Goal: Navigation & Orientation: Find specific page/section

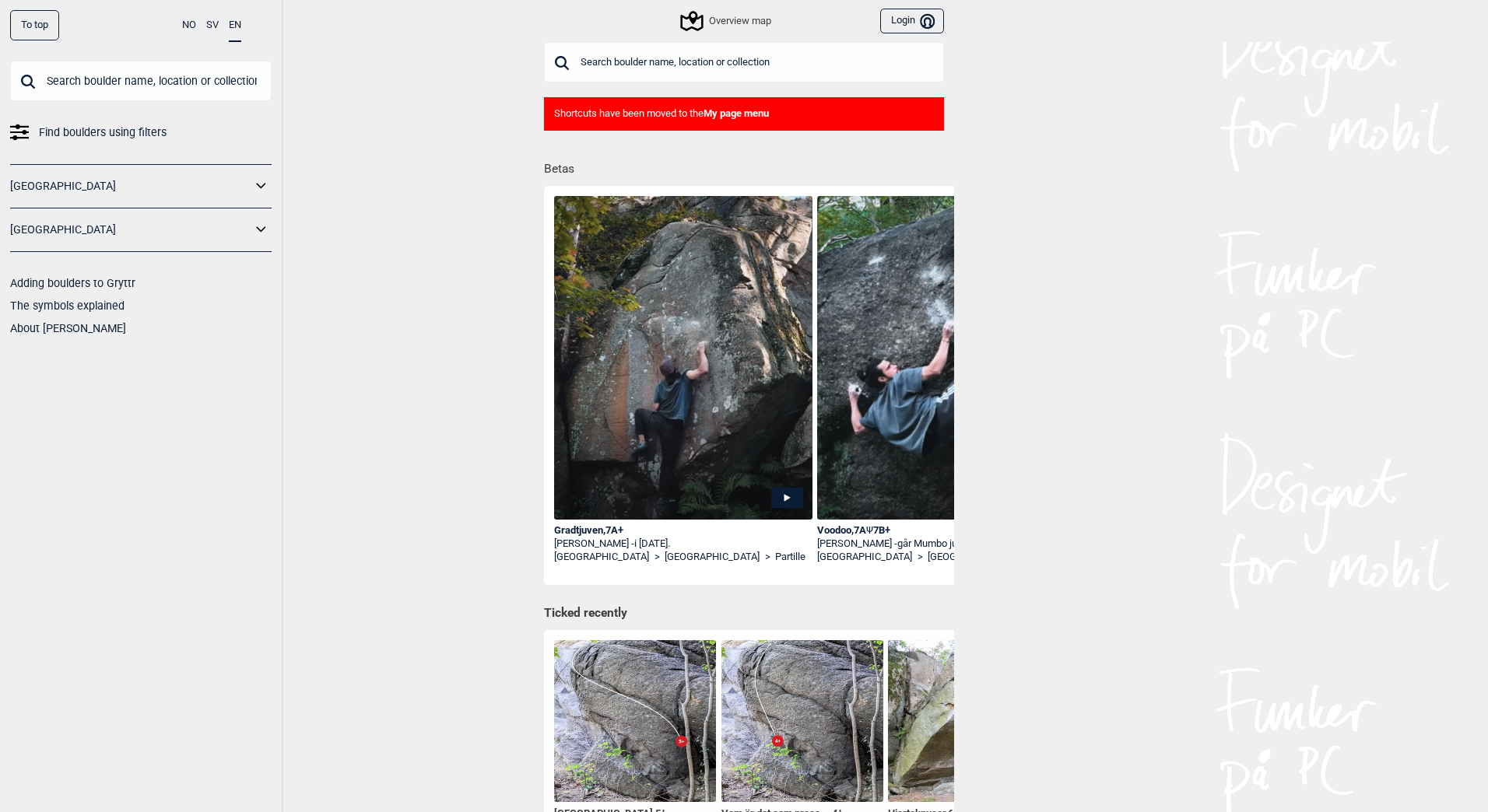
click at [262, 184] on icon at bounding box center [262, 186] width 21 height 22
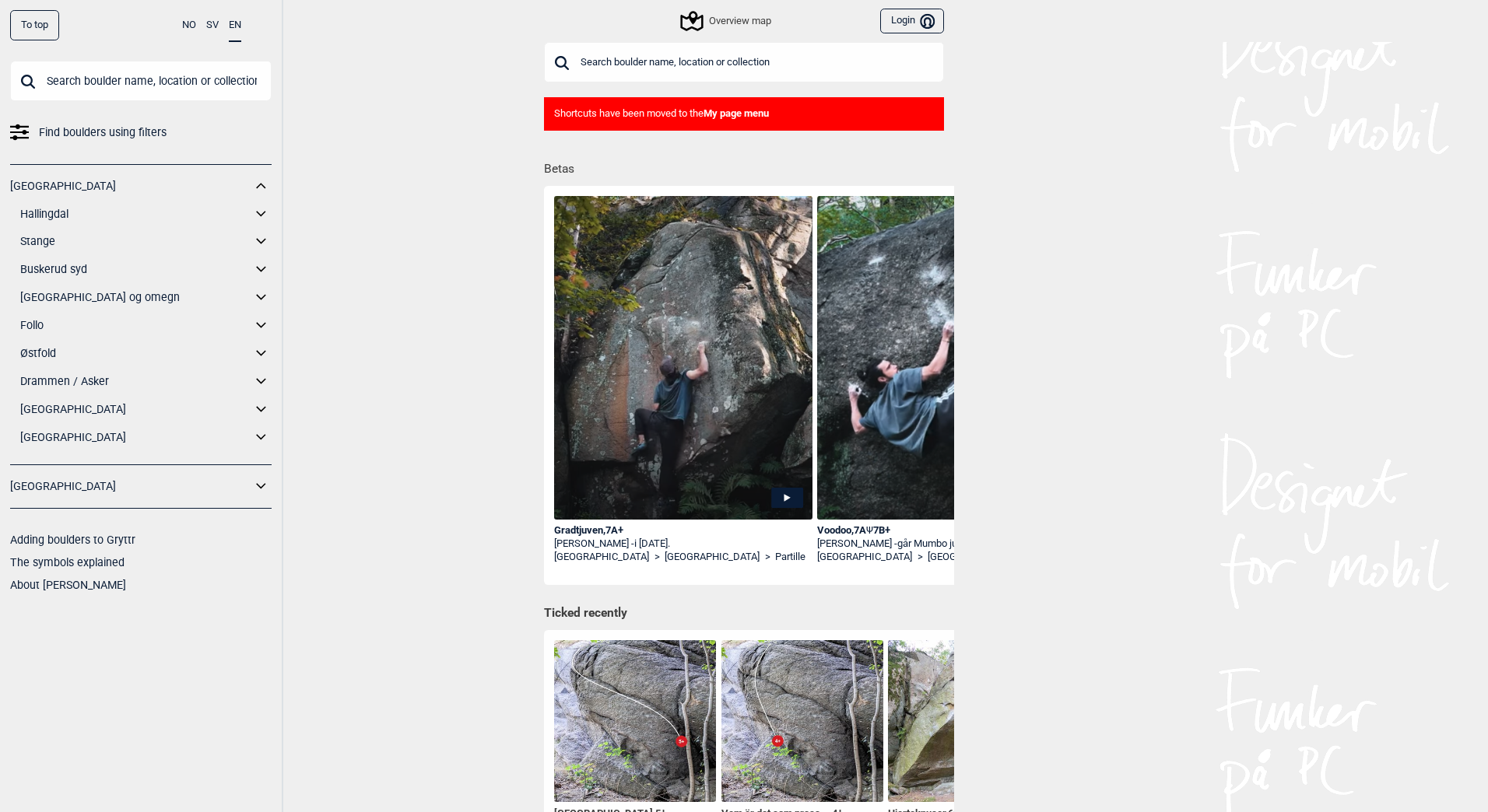
click at [260, 214] on icon at bounding box center [261, 214] width 9 height 5
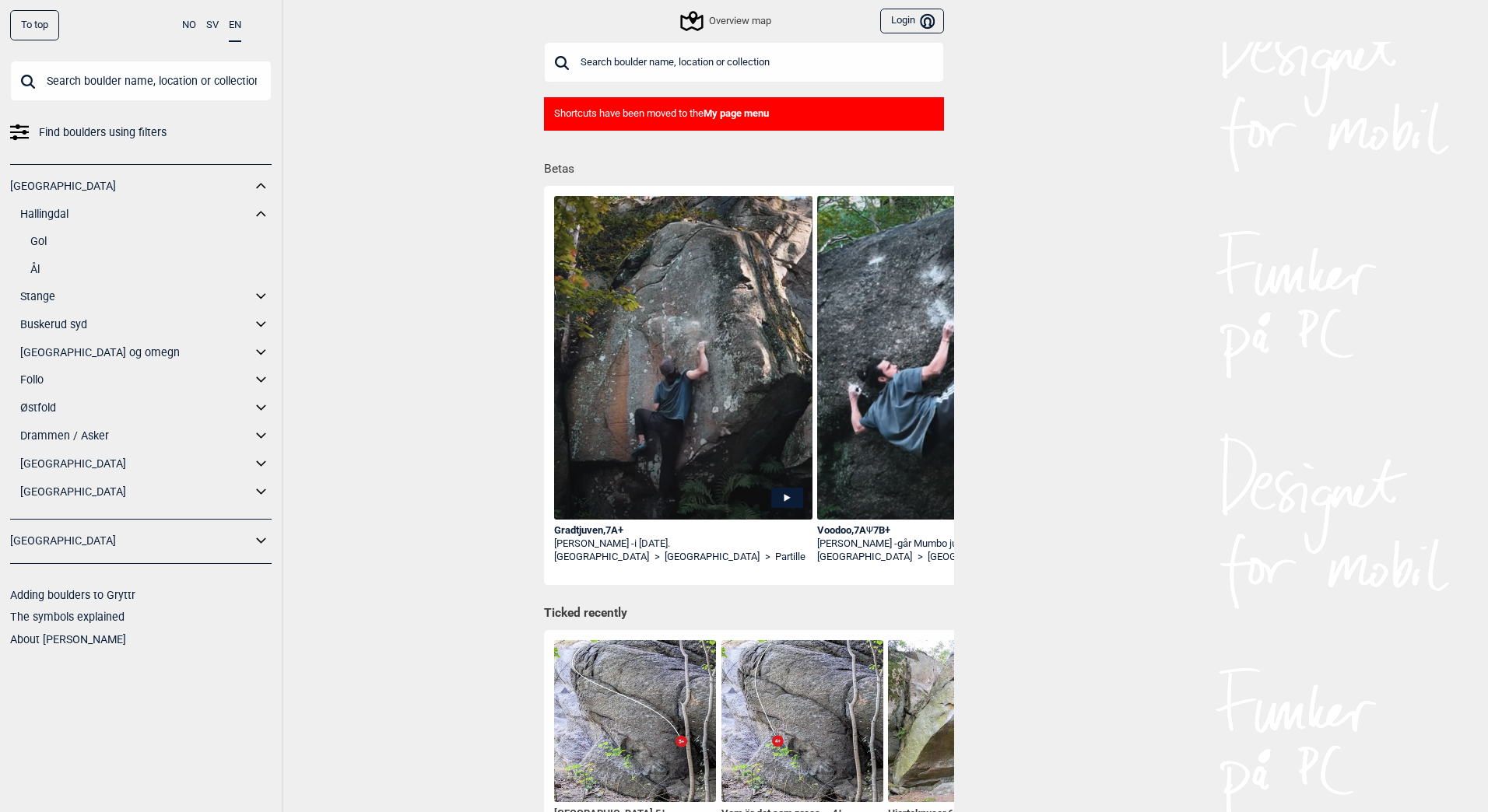
click at [39, 240] on link "Gol" at bounding box center [150, 242] width 241 height 22
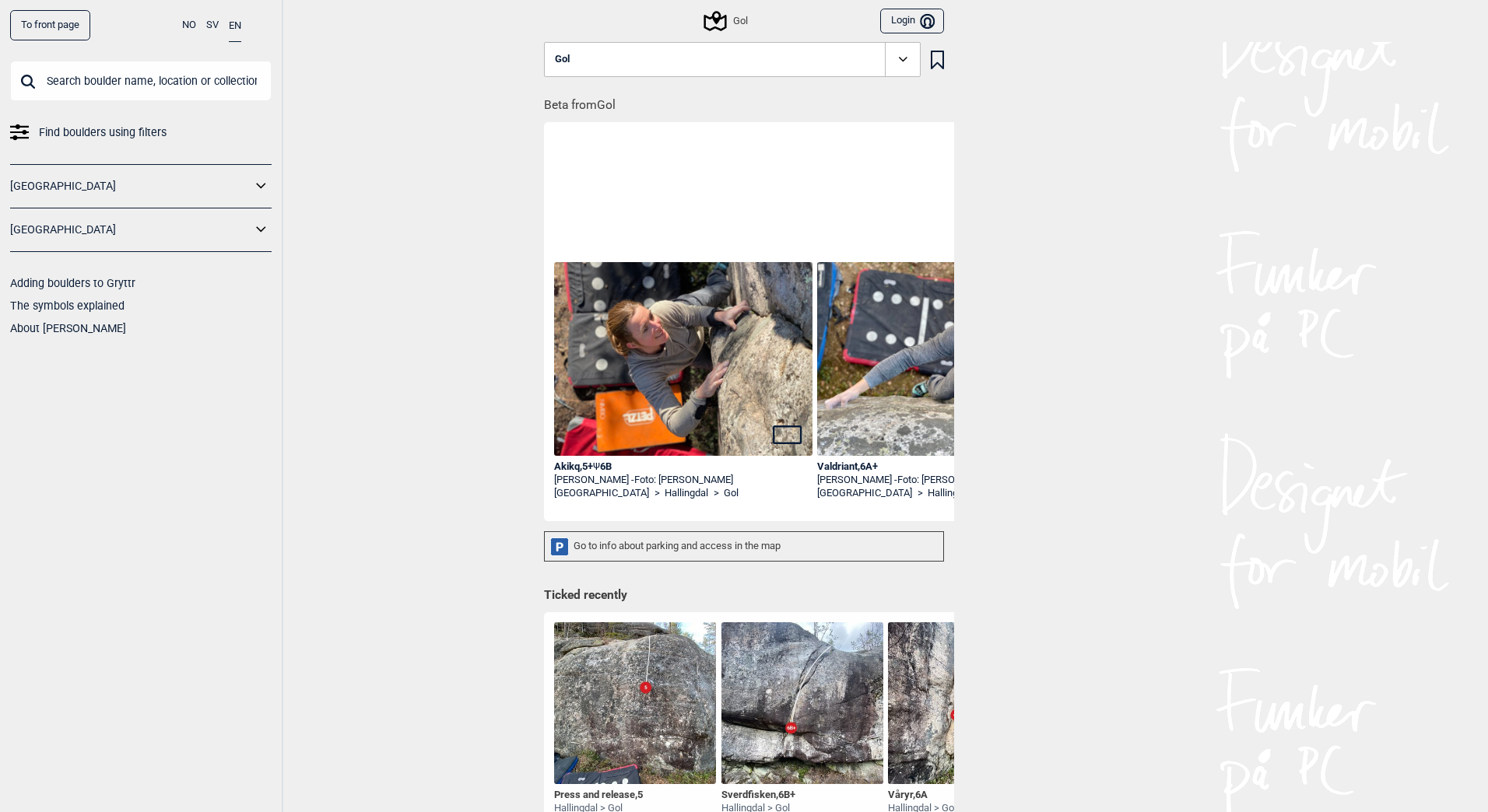
click at [258, 183] on icon at bounding box center [262, 186] width 21 height 22
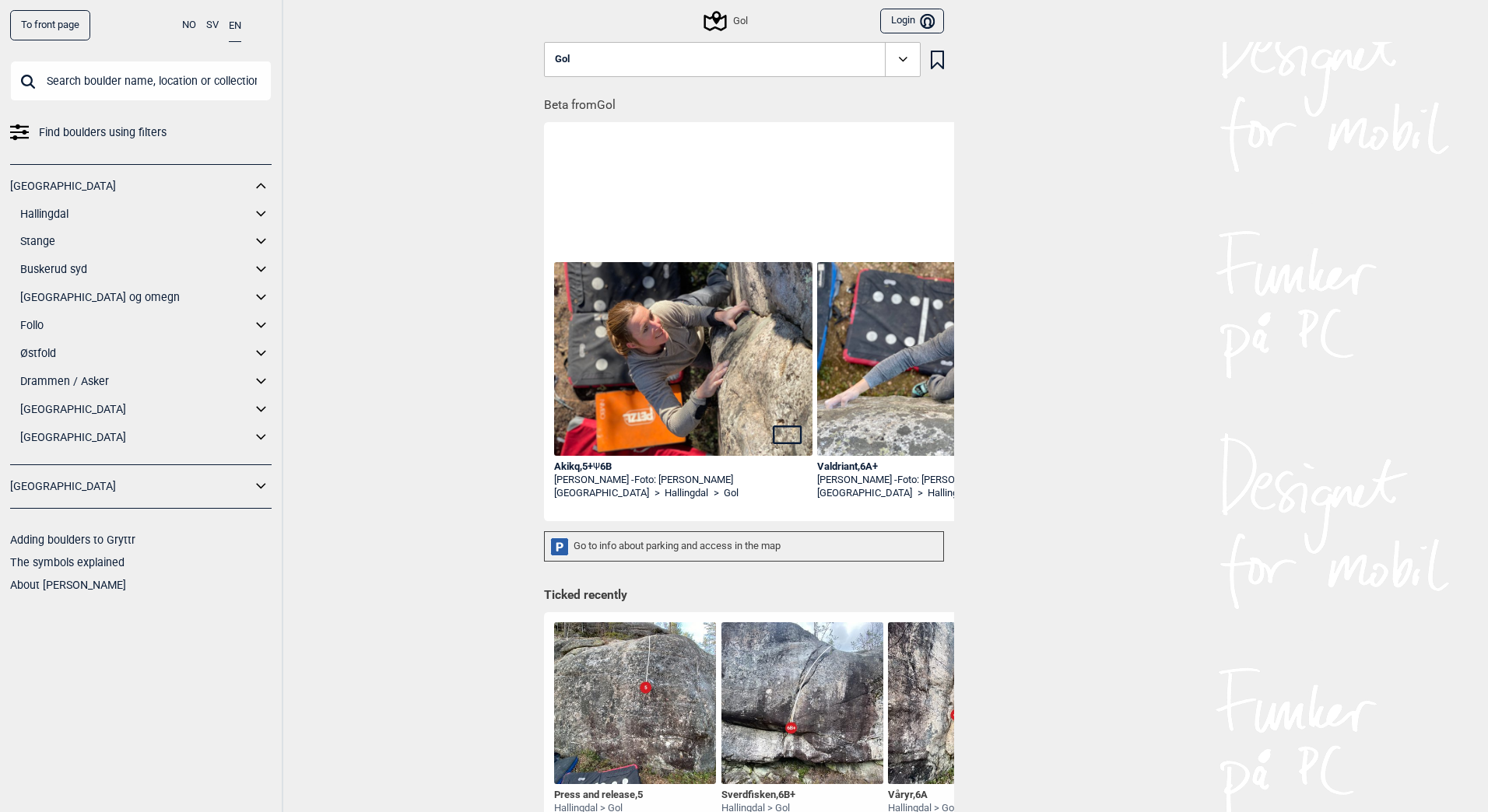
click at [260, 214] on icon at bounding box center [262, 214] width 21 height 22
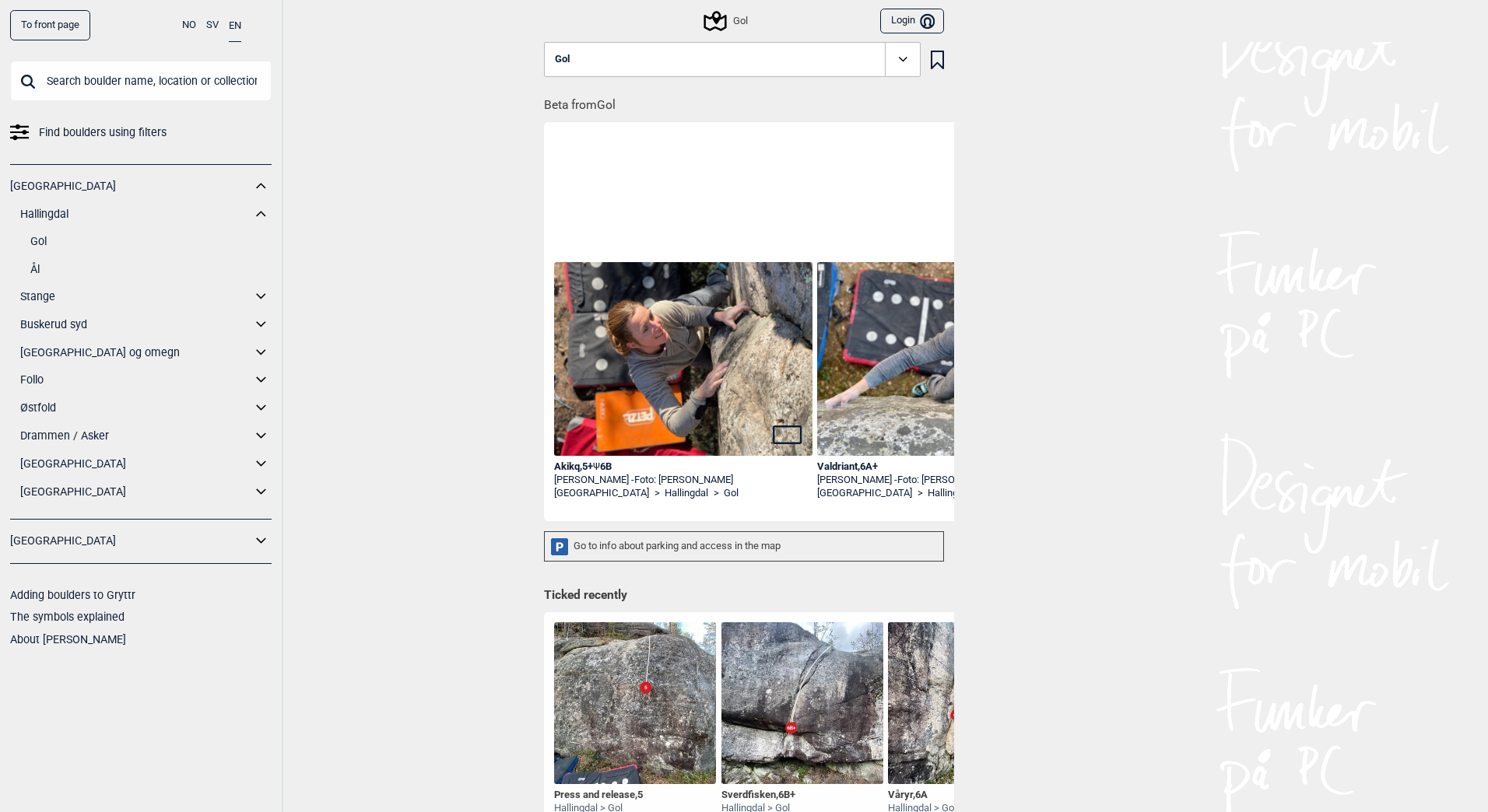
click at [33, 271] on link "Ål" at bounding box center [150, 269] width 241 height 22
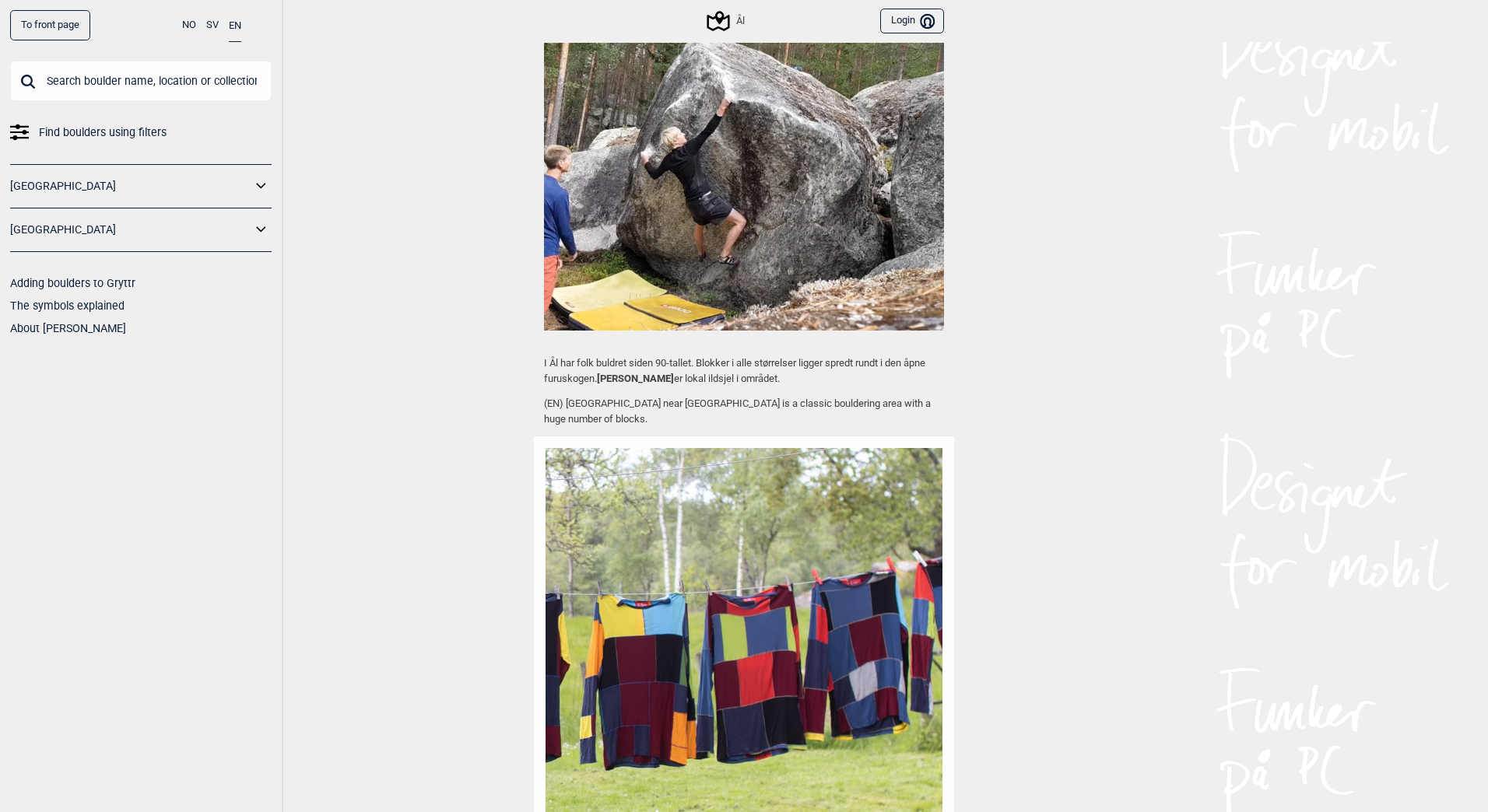
scroll to position [1213, 0]
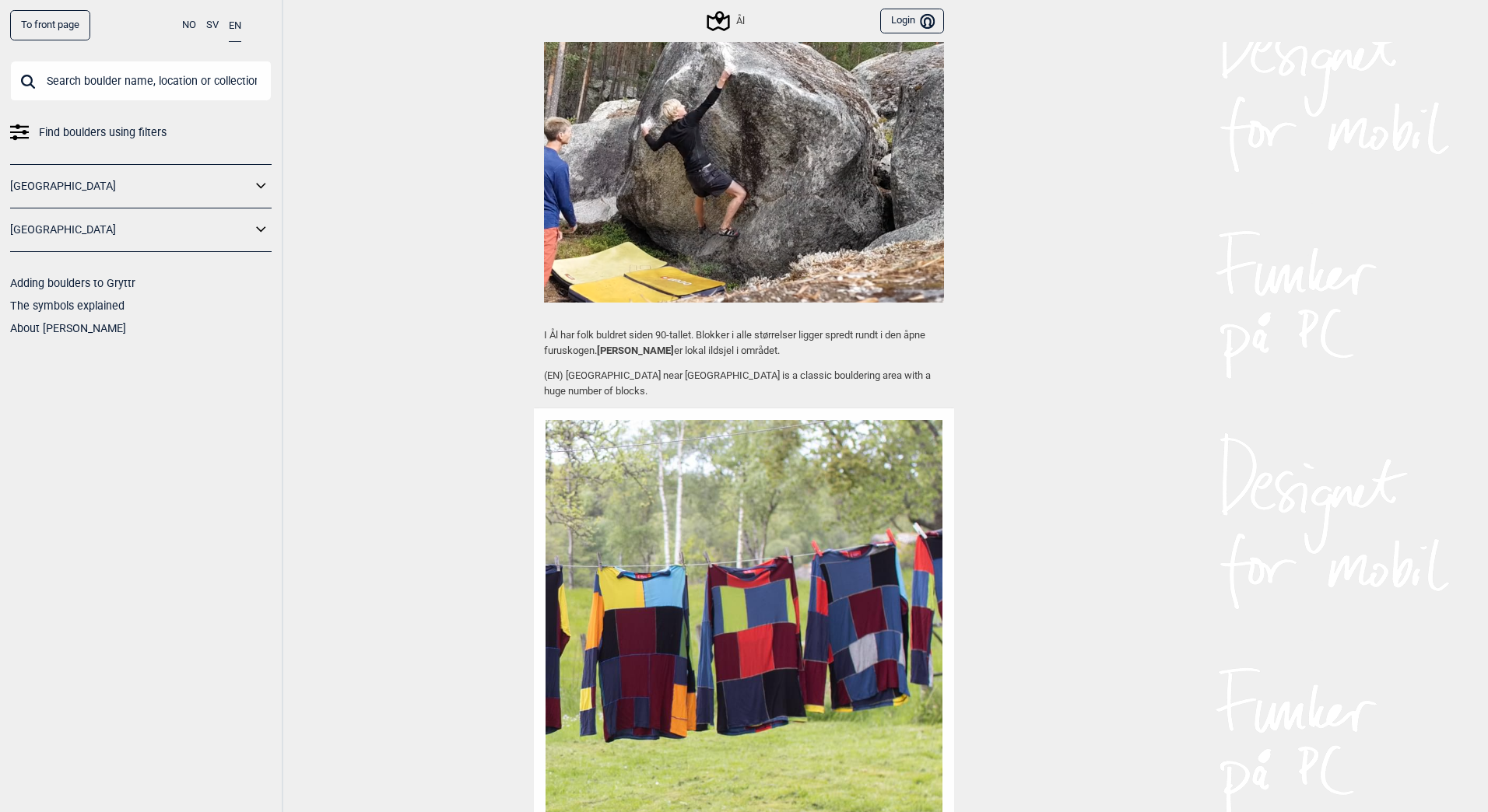
click at [1049, 266] on div "To front page NO SV EN Find boulders using filters [GEOGRAPHIC_DATA] [GEOGRAPHI…" at bounding box center [744, 406] width 1488 height 812
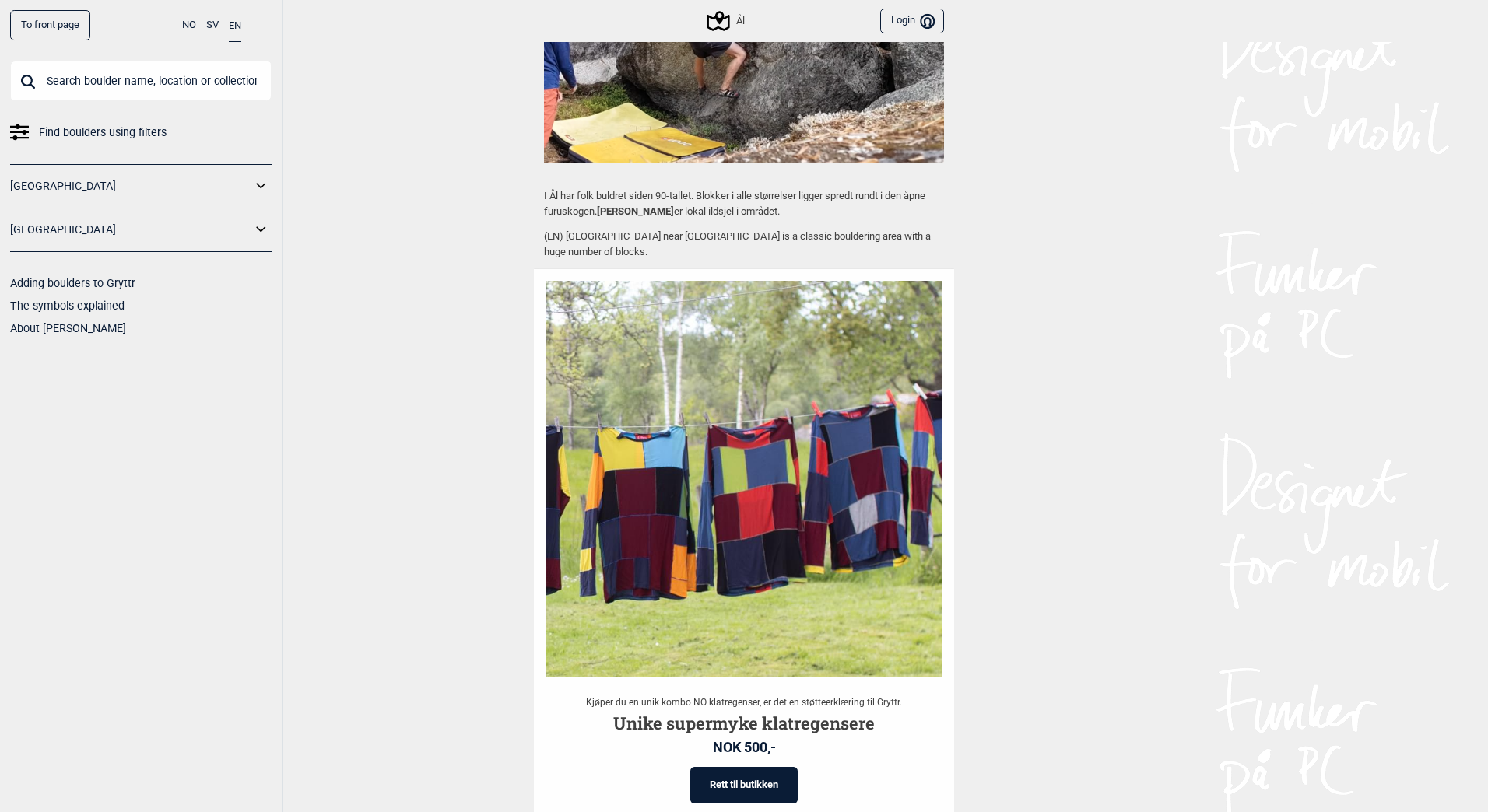
scroll to position [1525, 0]
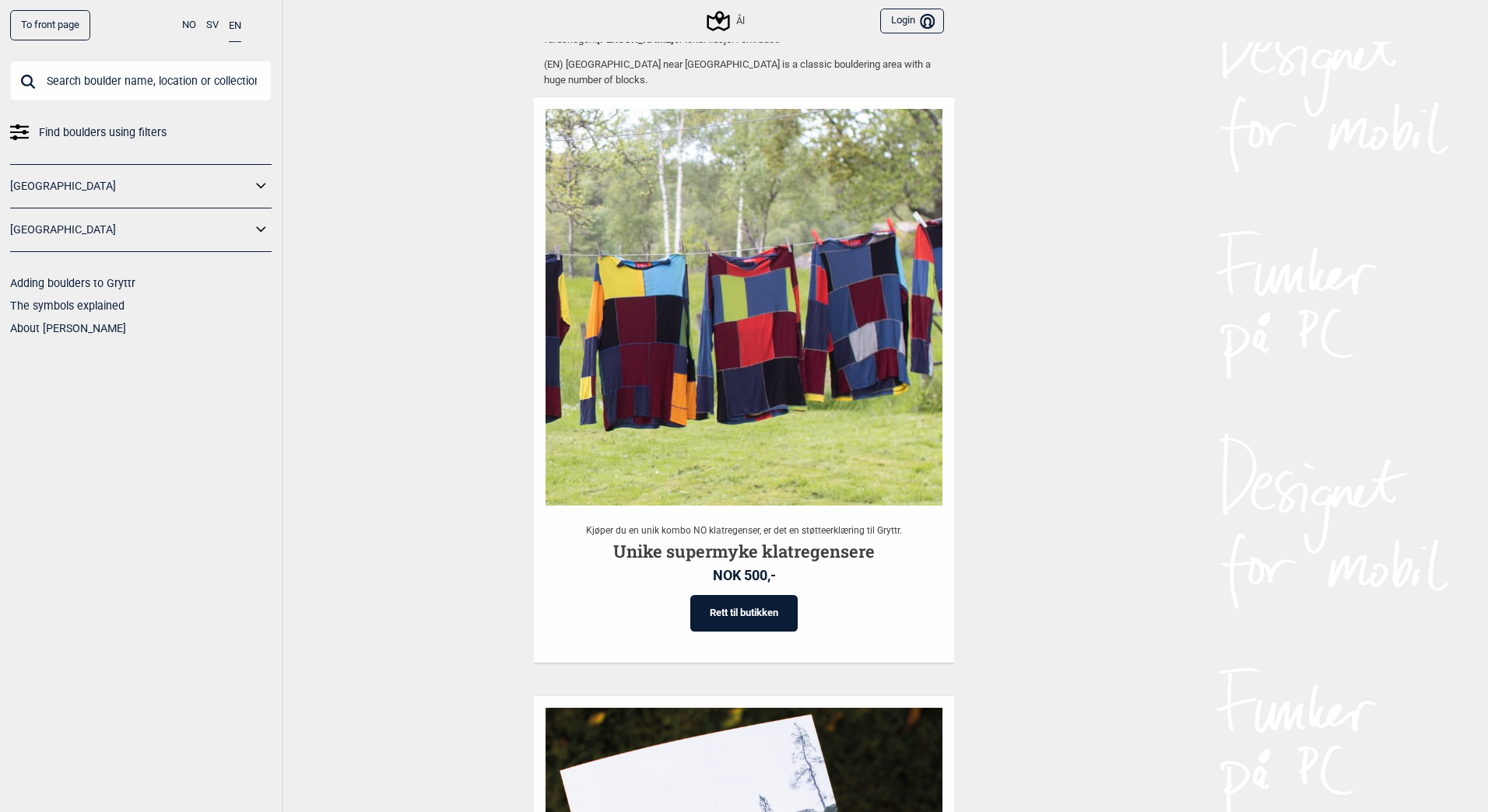
click at [455, 260] on div "To front page NO SV EN Find boulders using filters [GEOGRAPHIC_DATA] [GEOGRAPHI…" at bounding box center [744, 406] width 1488 height 812
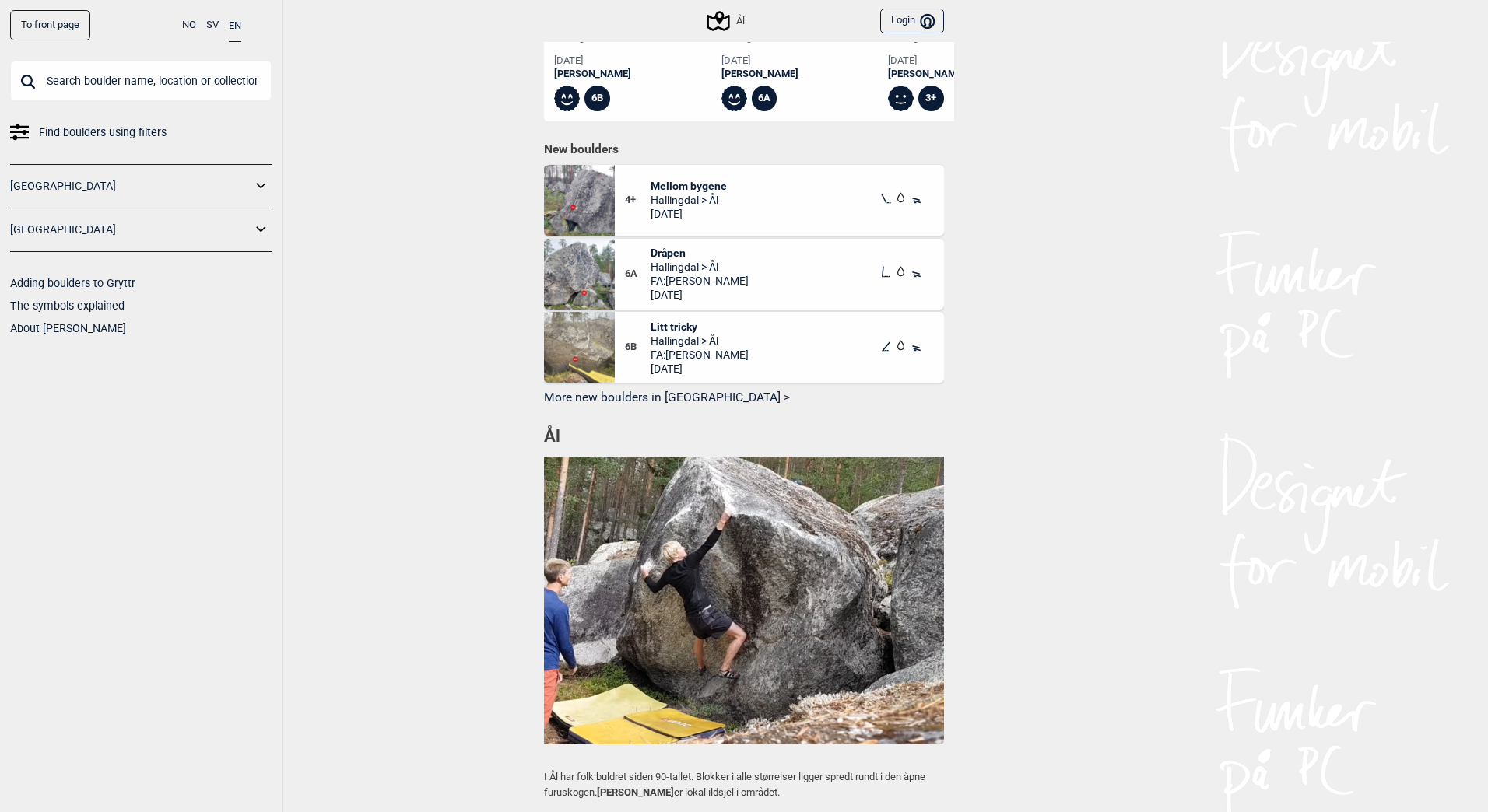
scroll to position [824, 0]
